Goal: Information Seeking & Learning: Learn about a topic

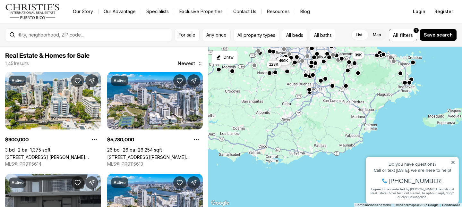
drag, startPoint x: 290, startPoint y: 184, endPoint x: 289, endPoint y: 48, distance: 136.3
click at [289, 48] on div "39K 490K 128K" at bounding box center [335, 127] width 254 height 161
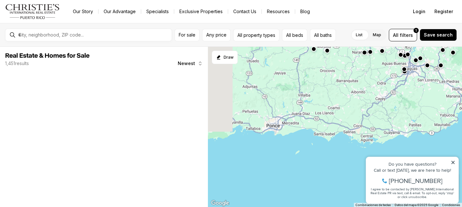
drag, startPoint x: 253, startPoint y: 102, endPoint x: 352, endPoint y: 98, distance: 98.9
click at [352, 98] on div at bounding box center [335, 127] width 254 height 161
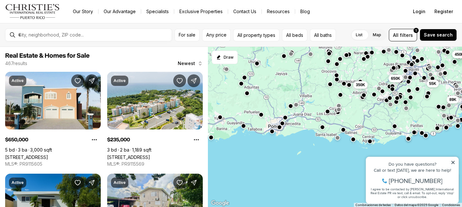
click at [270, 114] on div "450K 89K 55K 350K 650K" at bounding box center [335, 127] width 254 height 161
click at [226, 55] on button "Draw" at bounding box center [225, 57] width 26 height 13
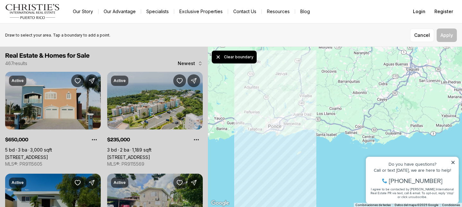
drag, startPoint x: 266, startPoint y: 131, endPoint x: 266, endPoint y: 127, distance: 3.6
click at [266, 127] on div at bounding box center [335, 127] width 254 height 161
drag, startPoint x: 266, startPoint y: 127, endPoint x: 297, endPoint y: 86, distance: 51.0
drag, startPoint x: 265, startPoint y: 127, endPoint x: 263, endPoint y: 88, distance: 39.9
drag, startPoint x: 282, startPoint y: 109, endPoint x: 295, endPoint y: 140, distance: 34.3
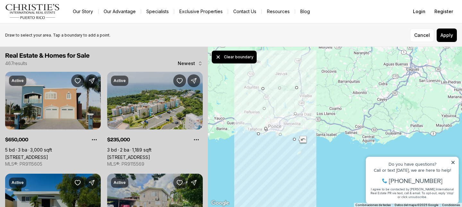
drag, startPoint x: 266, startPoint y: 130, endPoint x: 258, endPoint y: 134, distance: 9.5
drag, startPoint x: 266, startPoint y: 129, endPoint x: 257, endPoint y: 134, distance: 10.1
click at [452, 33] on button "Apply" at bounding box center [446, 35] width 20 height 13
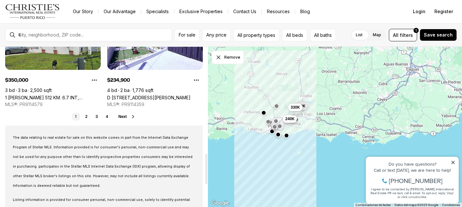
scroll to position [570, 0]
click at [86, 117] on link "2" at bounding box center [86, 117] width 8 height 8
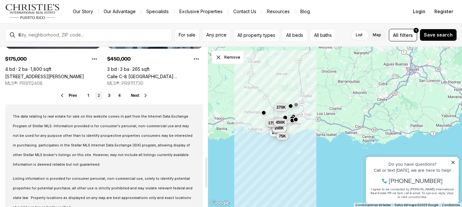
scroll to position [561, 0]
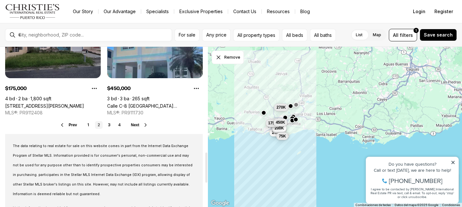
click at [114, 125] on ul "1 2 3 4" at bounding box center [104, 125] width 38 height 8
click at [110, 125] on link "3" at bounding box center [109, 125] width 8 height 8
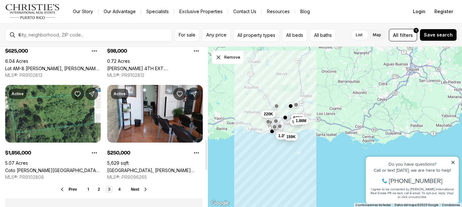
scroll to position [498, 0]
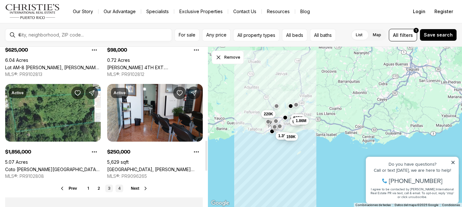
click at [121, 189] on link "4" at bounding box center [119, 189] width 8 height 8
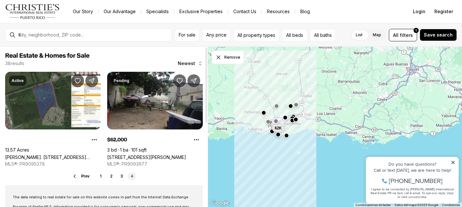
scroll to position [2, 0]
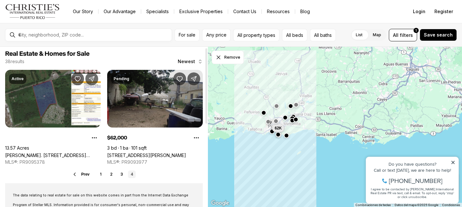
click at [164, 153] on link "[STREET_ADDRESS][PERSON_NAME]" at bounding box center [146, 155] width 79 height 5
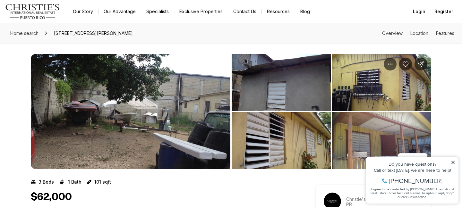
click at [197, 109] on img "View image gallery" at bounding box center [130, 111] width 199 height 115
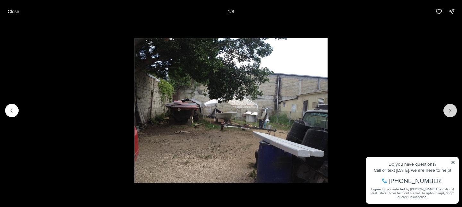
click at [450, 110] on icon "Next slide" at bounding box center [450, 110] width 2 height 3
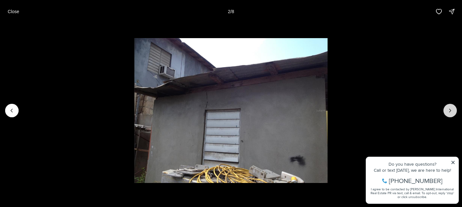
click at [450, 110] on icon "Next slide" at bounding box center [450, 110] width 2 height 3
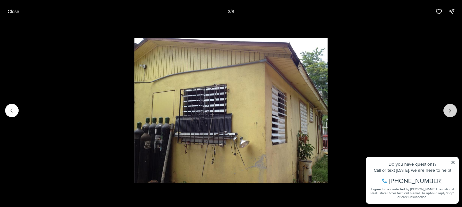
click at [450, 110] on icon "Next slide" at bounding box center [450, 110] width 2 height 3
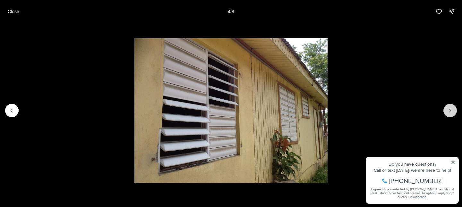
click at [450, 110] on icon "Next slide" at bounding box center [450, 110] width 2 height 3
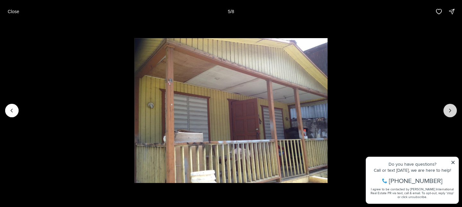
click at [450, 110] on icon "Next slide" at bounding box center [450, 110] width 2 height 3
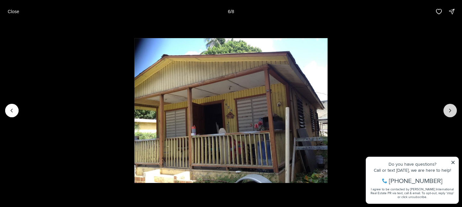
click at [450, 110] on icon "Next slide" at bounding box center [450, 110] width 2 height 3
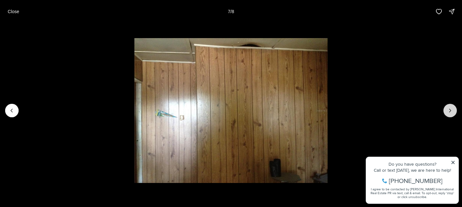
click at [450, 110] on icon "Next slide" at bounding box center [450, 110] width 2 height 3
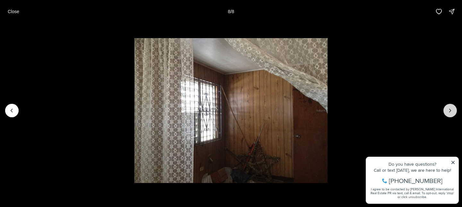
click at [450, 110] on div at bounding box center [449, 110] width 13 height 13
click at [14, 15] on button "Close" at bounding box center [13, 11] width 19 height 13
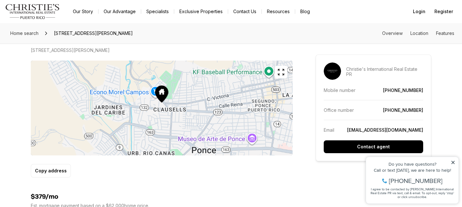
scroll to position [351, 0]
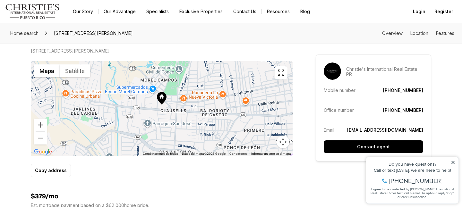
click at [281, 72] on icon "button" at bounding box center [281, 73] width 8 height 8
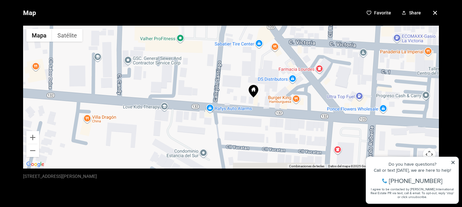
drag, startPoint x: 313, startPoint y: 129, endPoint x: 275, endPoint y: 108, distance: 43.4
click at [275, 108] on div at bounding box center [231, 97] width 416 height 143
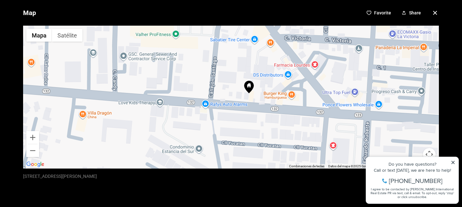
click at [434, 14] on icon "button" at bounding box center [435, 13] width 8 height 8
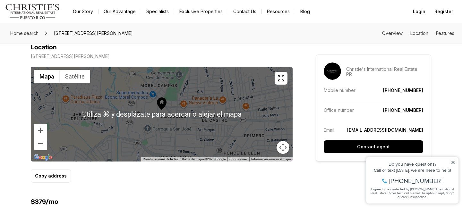
scroll to position [353, 0]
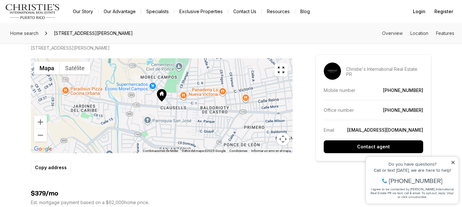
click at [281, 71] on icon "button" at bounding box center [281, 70] width 8 height 8
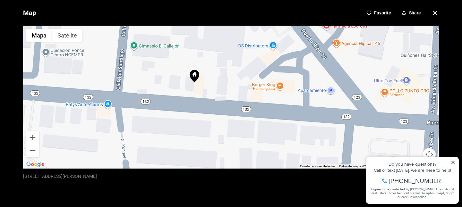
drag, startPoint x: 212, startPoint y: 134, endPoint x: 220, endPoint y: 42, distance: 93.0
click at [220, 42] on div at bounding box center [231, 97] width 416 height 143
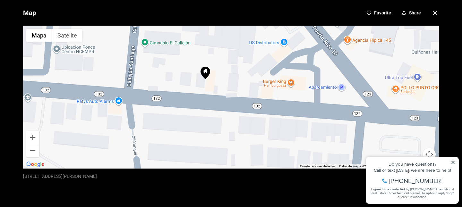
drag, startPoint x: 189, startPoint y: 96, endPoint x: 199, endPoint y: 100, distance: 10.7
click at [199, 100] on div at bounding box center [231, 97] width 416 height 143
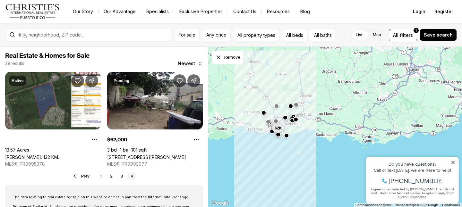
scroll to position [2, 0]
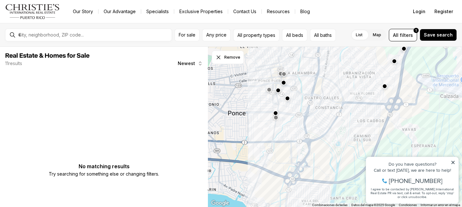
drag, startPoint x: 241, startPoint y: 133, endPoint x: 310, endPoint y: 123, distance: 70.0
click at [310, 123] on div at bounding box center [335, 127] width 254 height 161
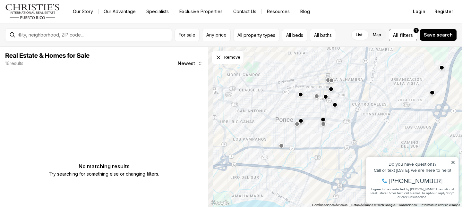
drag, startPoint x: 270, startPoint y: 101, endPoint x: 318, endPoint y: 107, distance: 48.5
click at [318, 107] on div at bounding box center [335, 127] width 254 height 161
click at [301, 95] on button "button" at bounding box center [300, 93] width 5 height 5
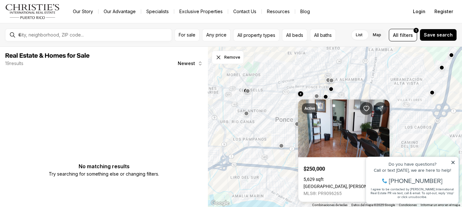
click at [247, 92] on button "button" at bounding box center [247, 91] width 5 height 5
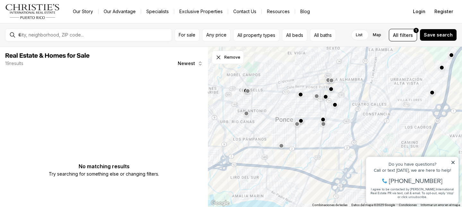
click at [250, 92] on button "button" at bounding box center [247, 91] width 5 height 5
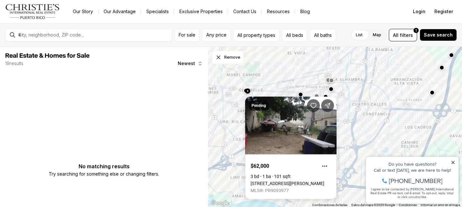
click at [245, 92] on div "Pending $62,000 3 bd 1 ba 101 sqft 424 VILLA, PONCE PR, 00728 MLS®: PR9093977" at bounding box center [290, 146] width 91 height 108
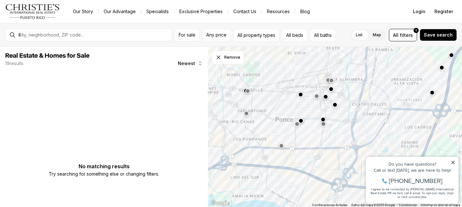
click at [245, 91] on button "button" at bounding box center [247, 91] width 5 height 5
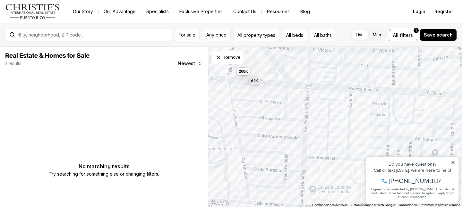
click at [246, 72] on span "200K" at bounding box center [243, 71] width 9 height 5
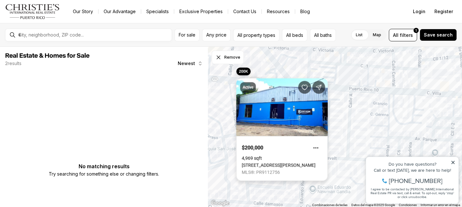
click at [283, 163] on link "[STREET_ADDRESS][PERSON_NAME]" at bounding box center [279, 165] width 74 height 5
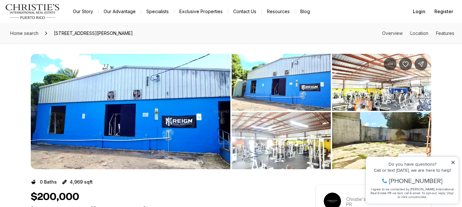
click at [452, 161] on icon at bounding box center [453, 162] width 4 height 4
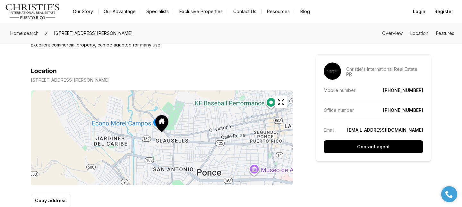
scroll to position [307, 0]
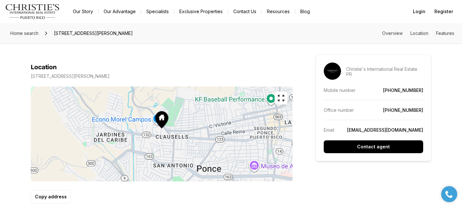
click at [281, 96] on icon "button" at bounding box center [281, 98] width 8 height 8
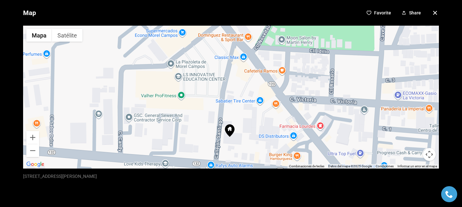
drag, startPoint x: 248, startPoint y: 127, endPoint x: 214, endPoint y: 63, distance: 72.6
click at [214, 63] on div at bounding box center [231, 97] width 416 height 143
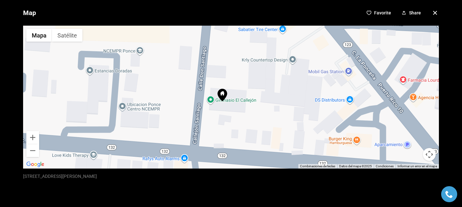
drag, startPoint x: 246, startPoint y: 123, endPoint x: 249, endPoint y: 78, distance: 44.7
click at [249, 78] on div at bounding box center [231, 97] width 416 height 143
